Goal: Transaction & Acquisition: Purchase product/service

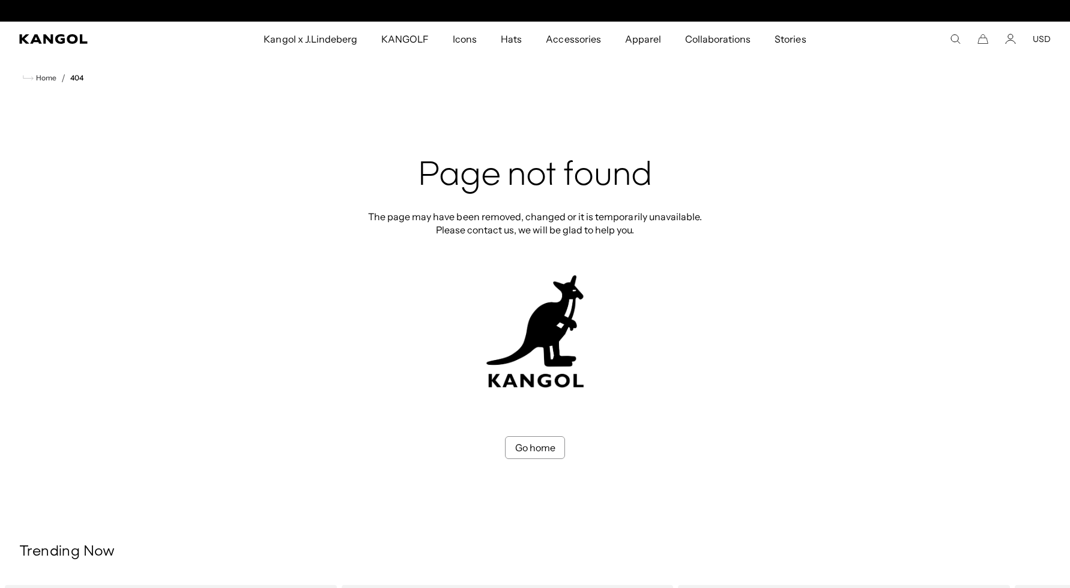
scroll to position [0, 247]
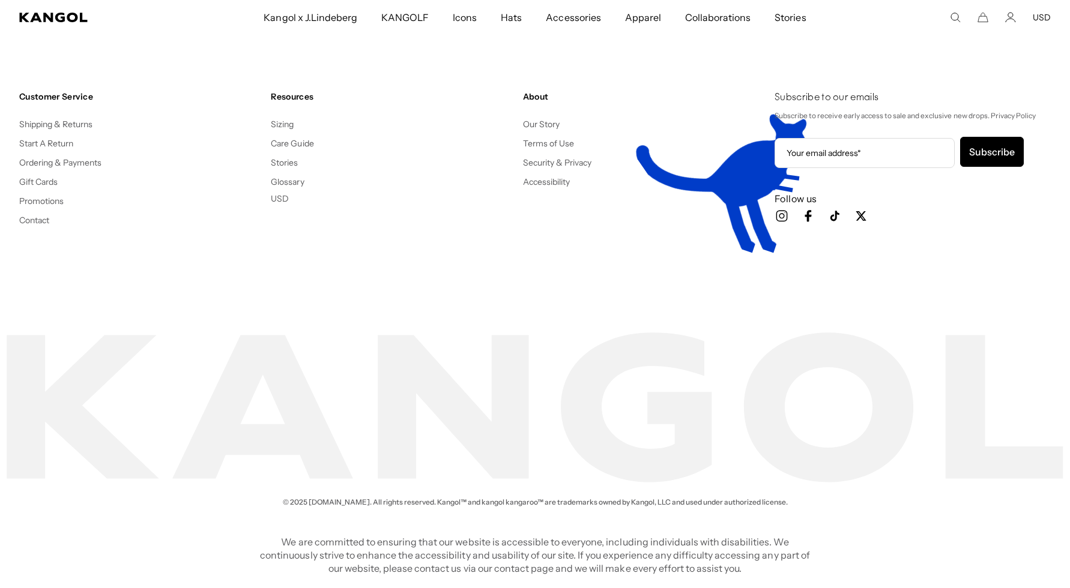
scroll to position [0, 247]
